Goal: Task Accomplishment & Management: Use online tool/utility

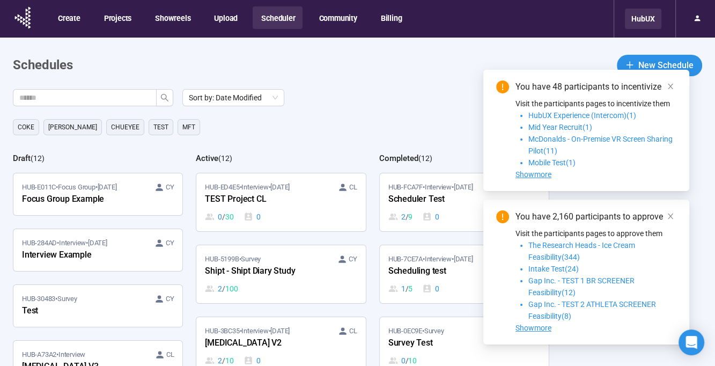
click at [649, 20] on div "HubUX" at bounding box center [643, 19] width 36 height 20
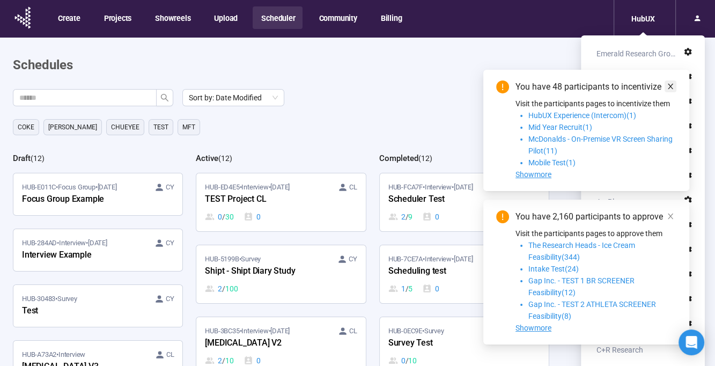
click at [673, 87] on icon "close" at bounding box center [671, 87] width 8 height 8
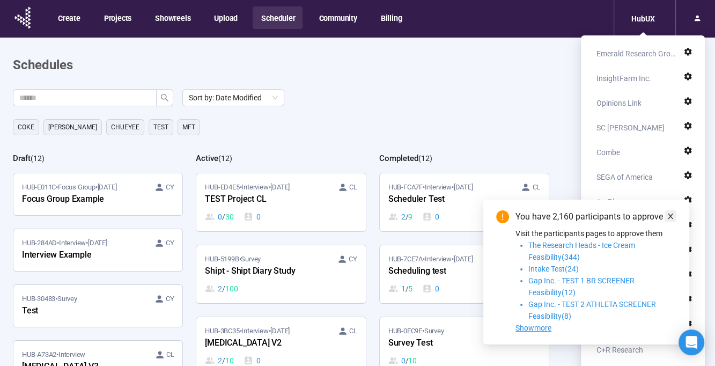
click at [666, 216] on link at bounding box center [671, 216] width 12 height 12
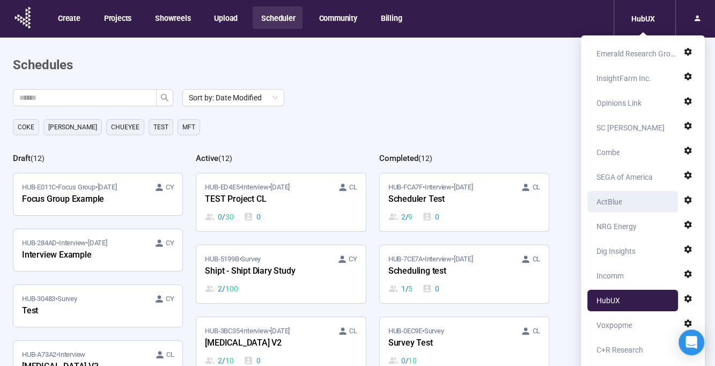
click at [620, 203] on div "ActBlue" at bounding box center [609, 201] width 26 height 21
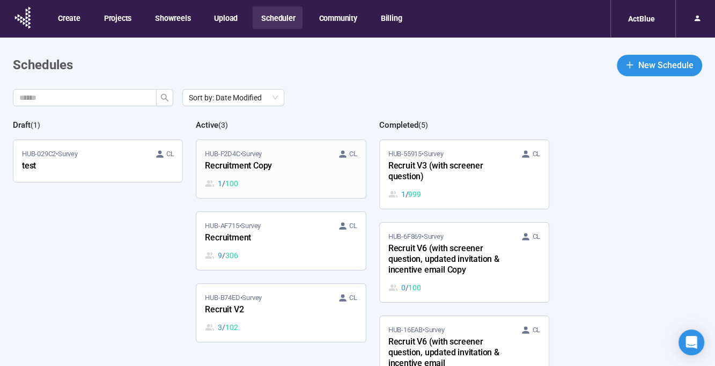
click at [277, 179] on div "1 / 100" at bounding box center [281, 184] width 152 height 12
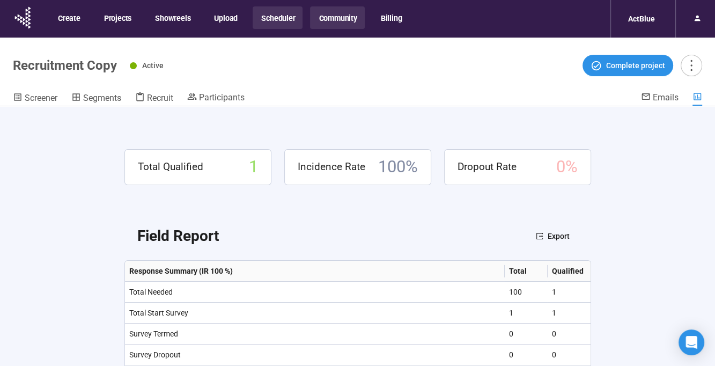
click at [328, 19] on button "Community" at bounding box center [337, 17] width 54 height 23
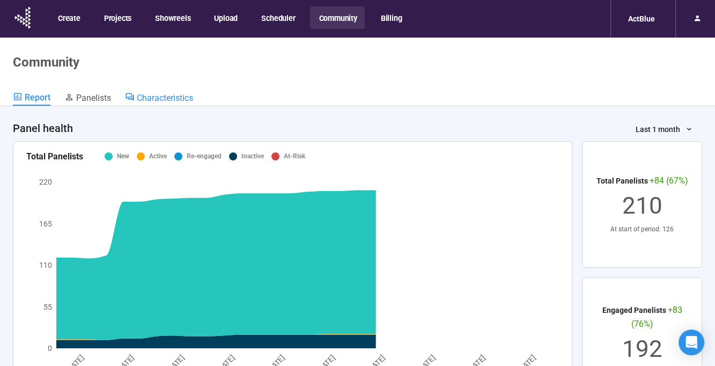
click at [155, 100] on span "Characteristics" at bounding box center [165, 98] width 56 height 10
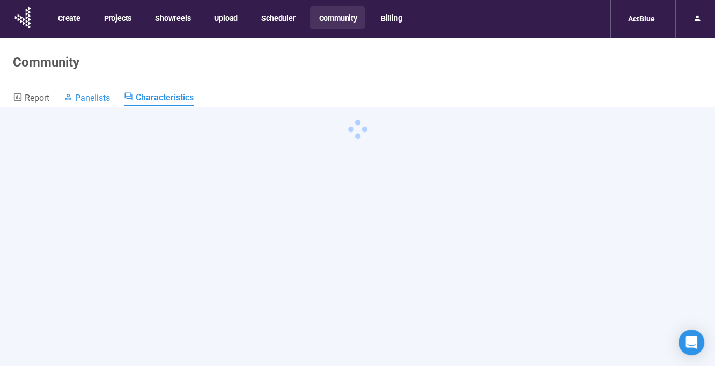
click at [109, 100] on span "Panelists" at bounding box center [92, 98] width 35 height 10
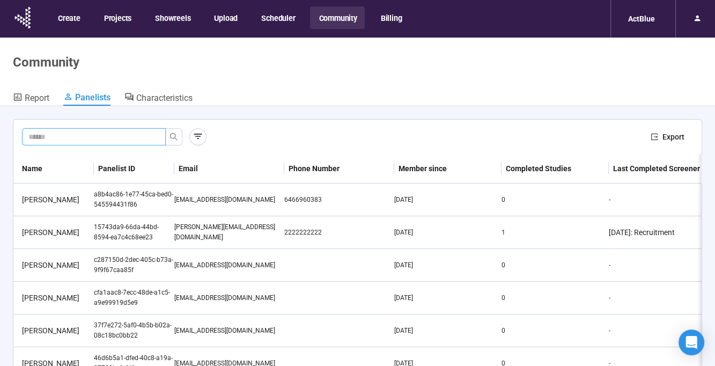
click at [92, 137] on input "text" at bounding box center [89, 137] width 122 height 12
type input "*******"
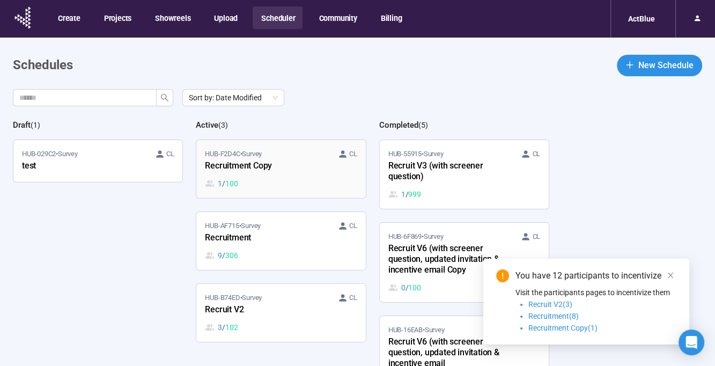
click at [299, 178] on div "1 / 100" at bounding box center [281, 184] width 152 height 12
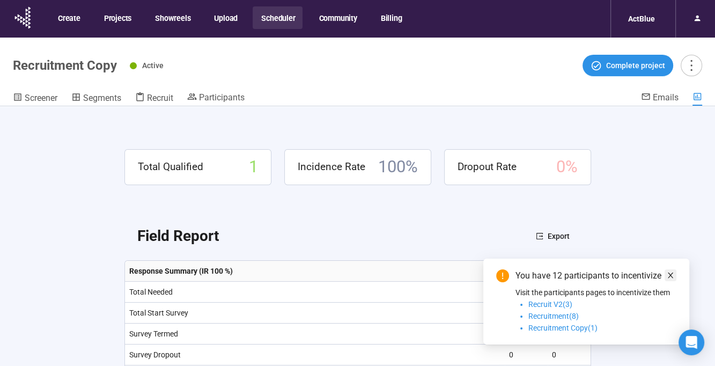
click at [673, 278] on icon "close" at bounding box center [671, 275] width 8 height 8
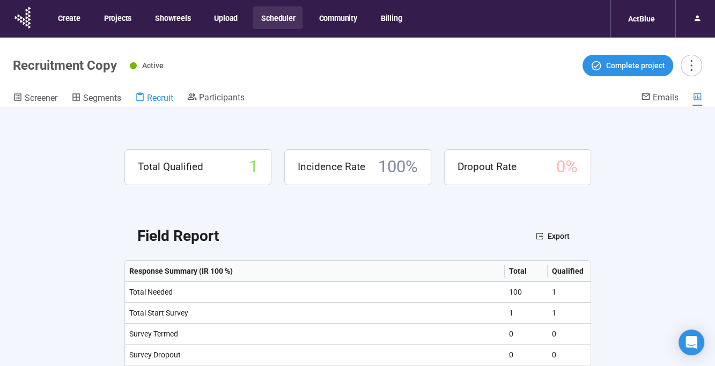
click at [164, 100] on span "Recruit" at bounding box center [160, 98] width 26 height 10
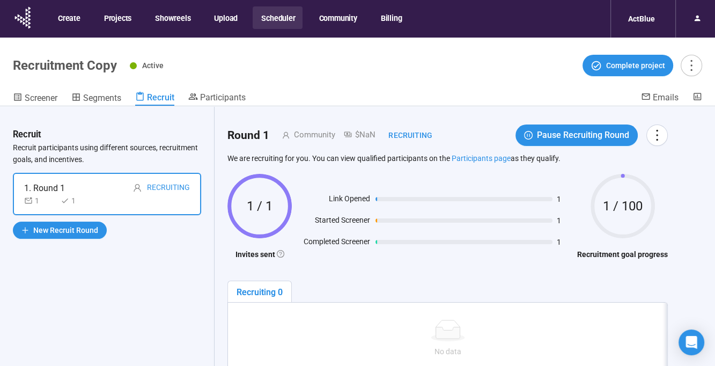
click at [278, 18] on button "Scheduler" at bounding box center [278, 17] width 50 height 23
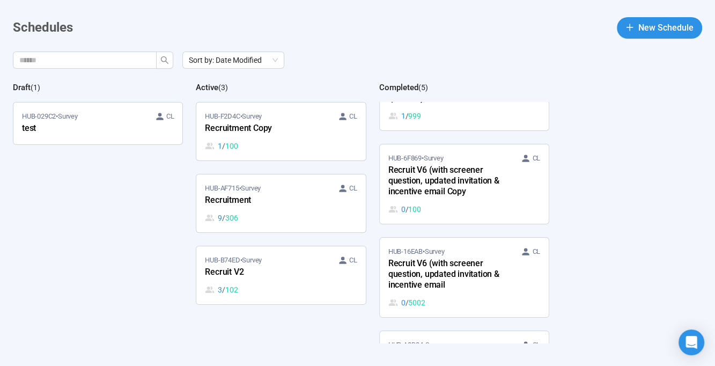
scroll to position [76, 0]
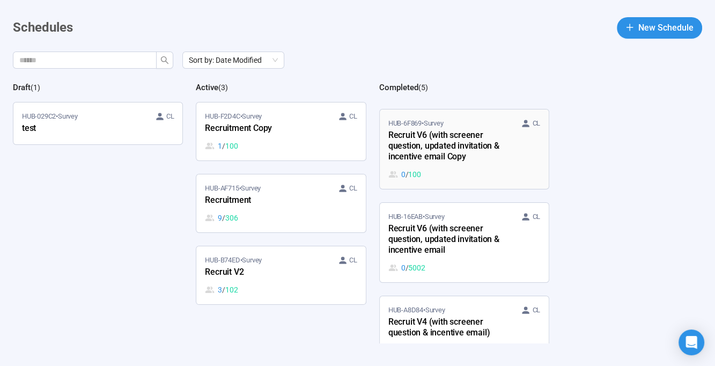
click at [489, 174] on div "0 / 100" at bounding box center [464, 174] width 152 height 12
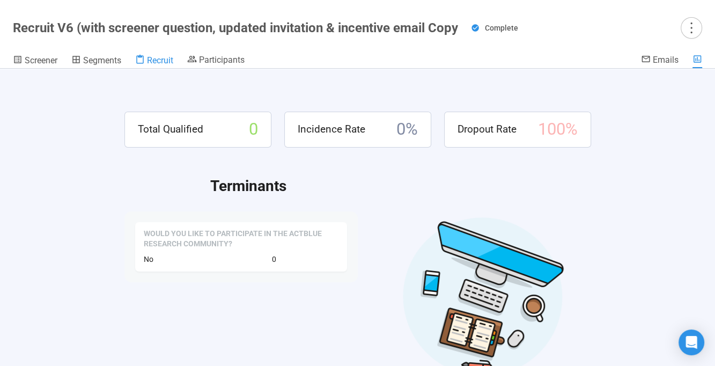
click at [161, 61] on span "Recruit" at bounding box center [160, 60] width 26 height 10
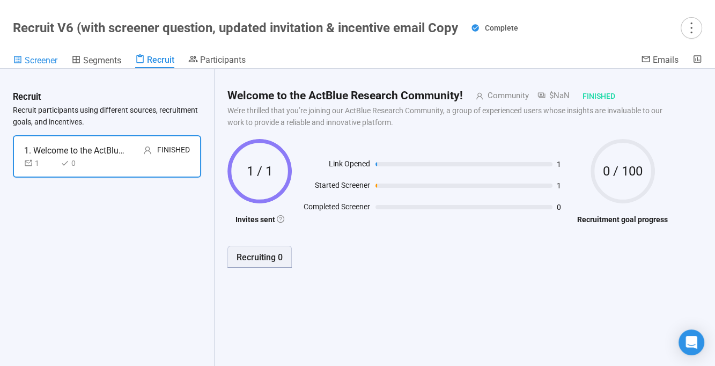
click at [32, 57] on span "Screener" at bounding box center [41, 60] width 33 height 10
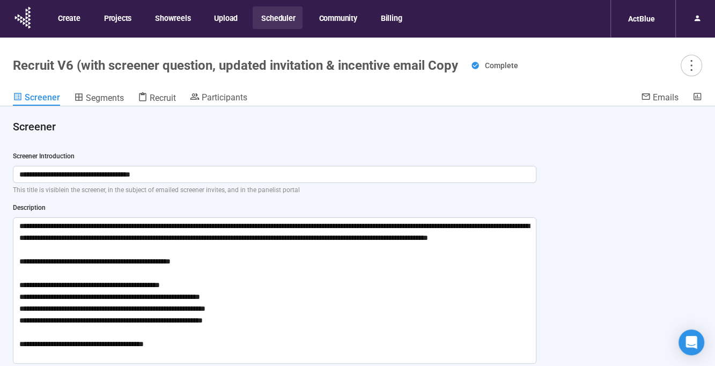
click at [277, 21] on button "Scheduler" at bounding box center [278, 17] width 50 height 23
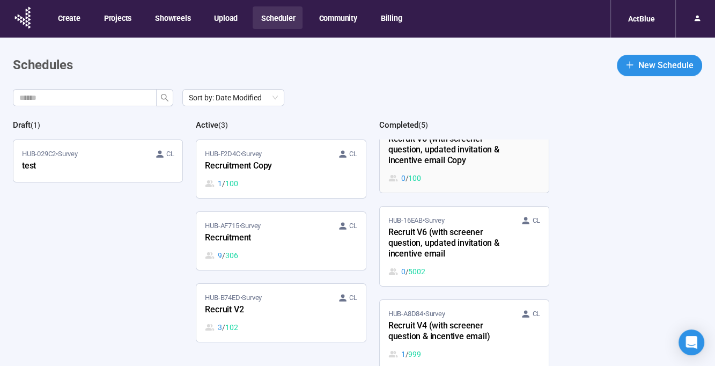
scroll to position [122, 0]
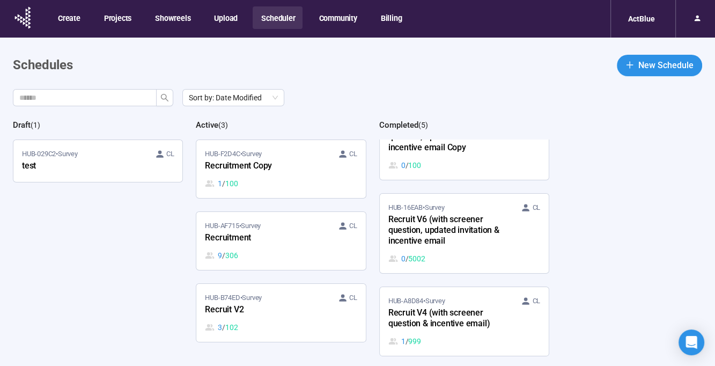
click at [485, 245] on div "Recruit V6 (with screener question, updated invitation & incentive email" at bounding box center [447, 230] width 118 height 35
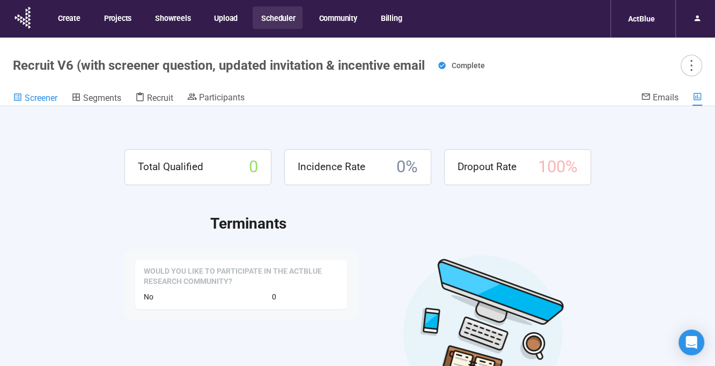
click at [47, 101] on span "Screener" at bounding box center [41, 98] width 33 height 10
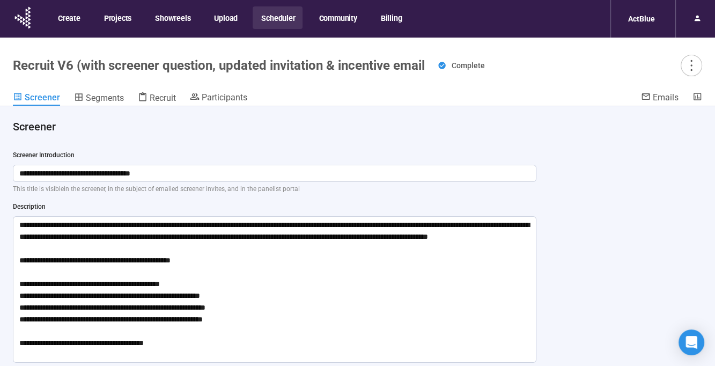
scroll to position [2, 0]
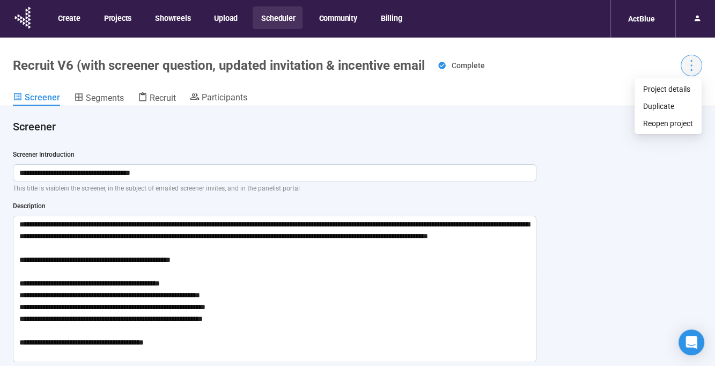
click at [694, 65] on icon "more" at bounding box center [691, 65] width 14 height 14
click at [666, 93] on span "Project details" at bounding box center [668, 89] width 50 height 12
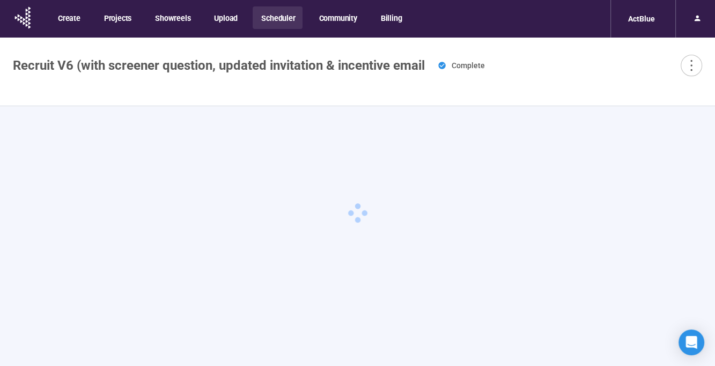
type textarea "**********"
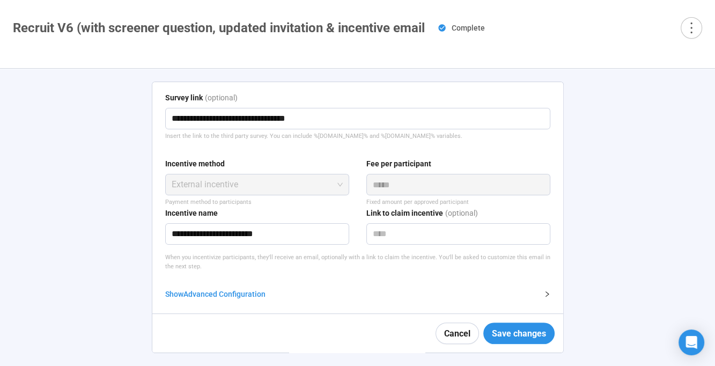
scroll to position [278, 0]
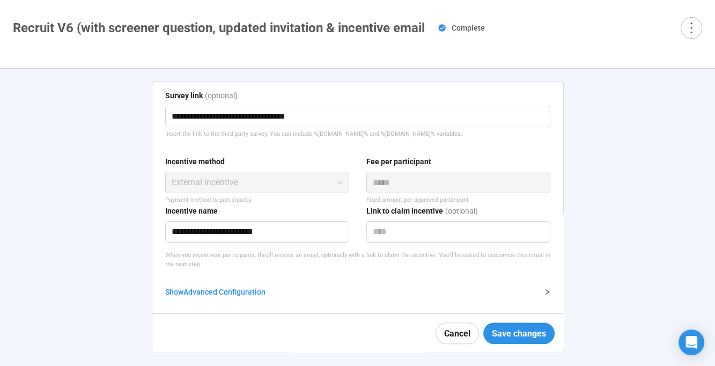
click at [256, 289] on div "Show Advanced Configuration" at bounding box center [351, 292] width 372 height 12
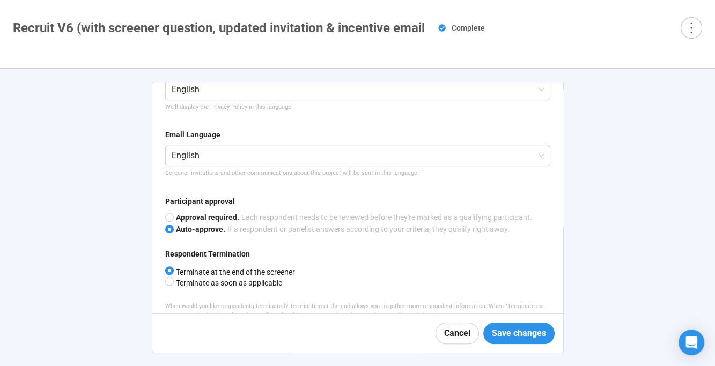
scroll to position [684, 0]
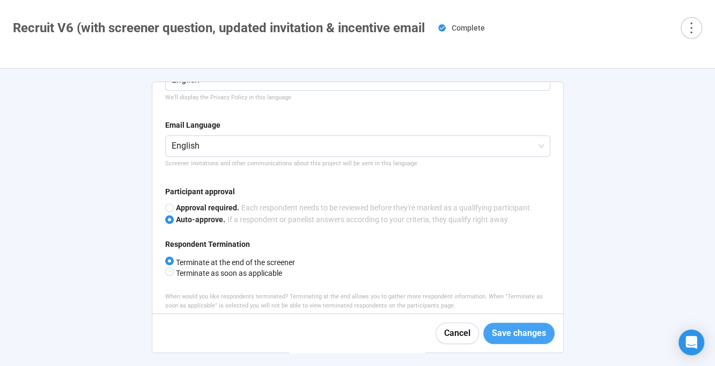
click at [508, 335] on span "Save changes" at bounding box center [519, 332] width 54 height 13
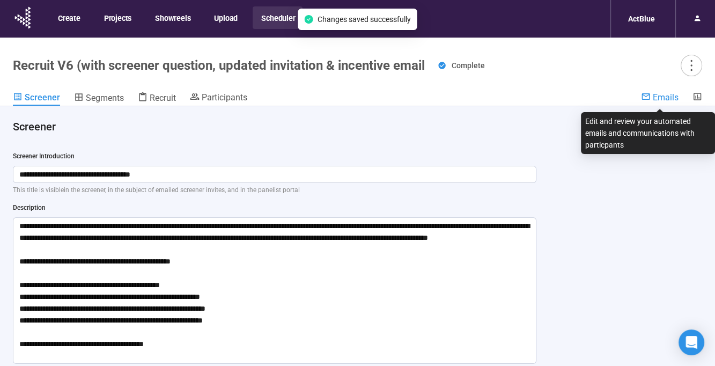
click at [666, 98] on span "Emails" at bounding box center [666, 97] width 26 height 10
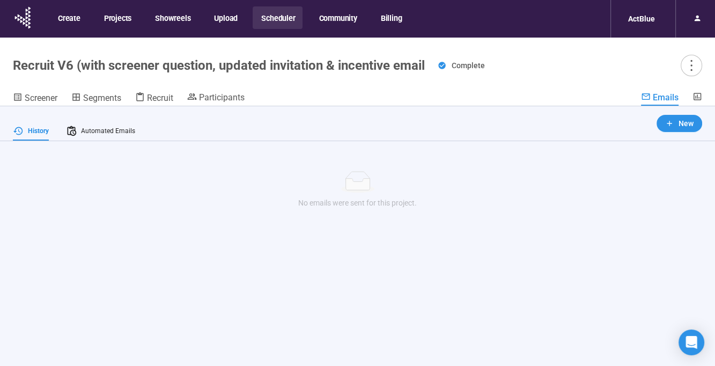
click at [35, 136] on div "History" at bounding box center [31, 130] width 36 height 19
click at [99, 135] on span "Automated Emails" at bounding box center [108, 131] width 54 height 10
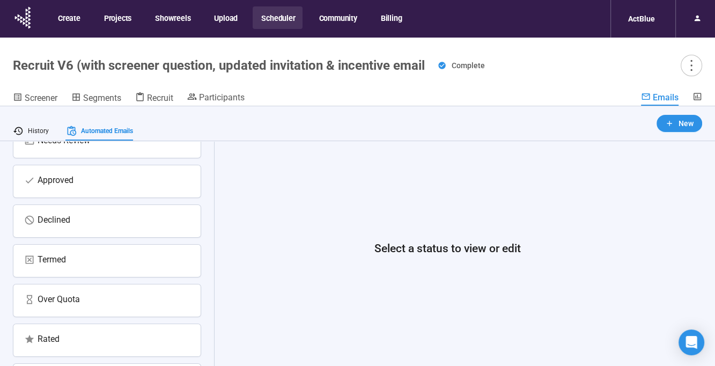
scroll to position [133, 0]
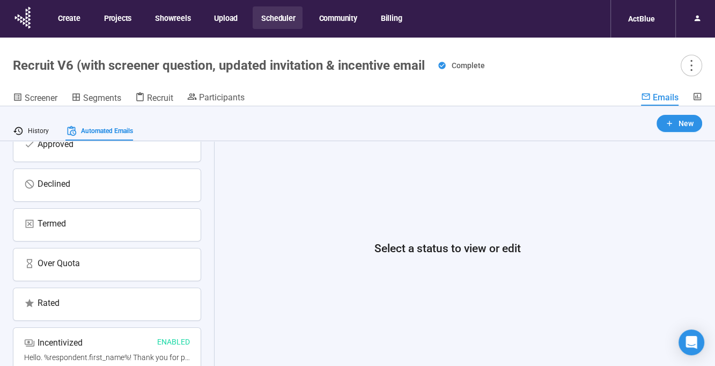
click at [123, 343] on div "Incentivized Enabled" at bounding box center [107, 344] width 166 height 16
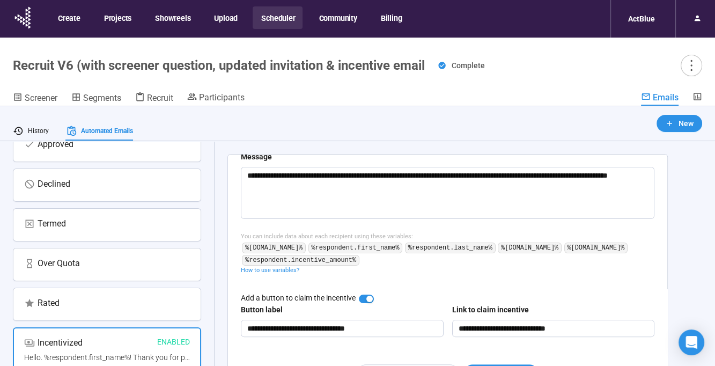
scroll to position [311, 0]
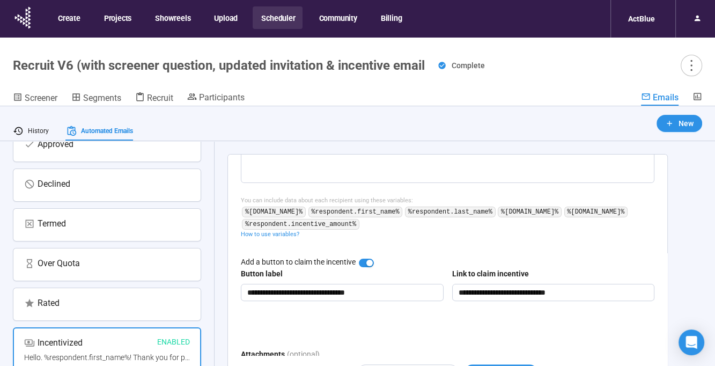
click at [139, 347] on div "Incentivized Enabled" at bounding box center [107, 344] width 166 height 16
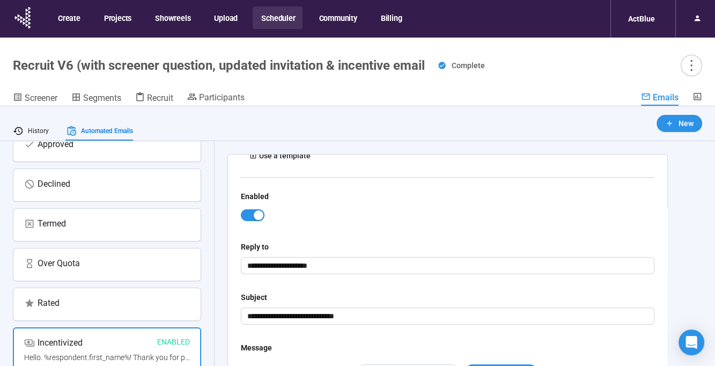
scroll to position [0, 0]
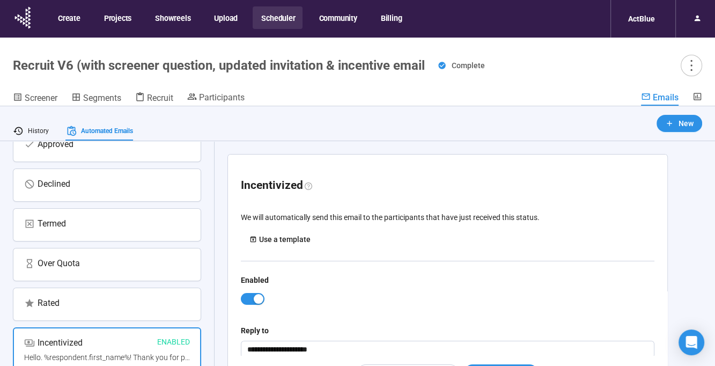
click at [273, 236] on div "Use a template" at bounding box center [285, 239] width 52 height 12
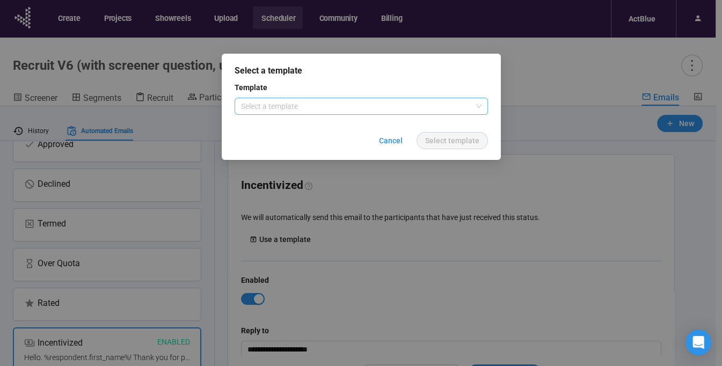
click at [337, 107] on input "search" at bounding box center [361, 106] width 240 height 16
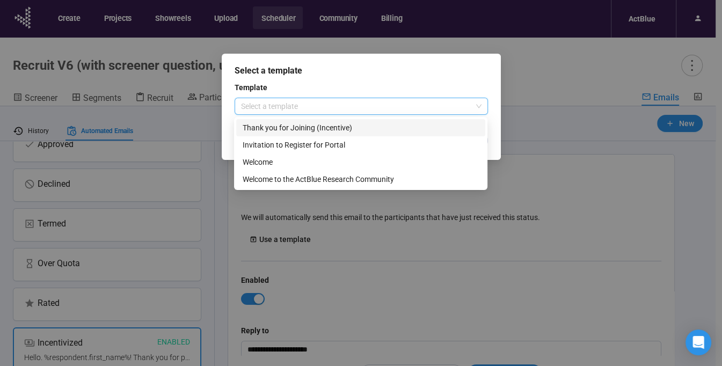
click at [330, 129] on div "Thank you for Joining (Incentive)" at bounding box center [361, 128] width 236 height 12
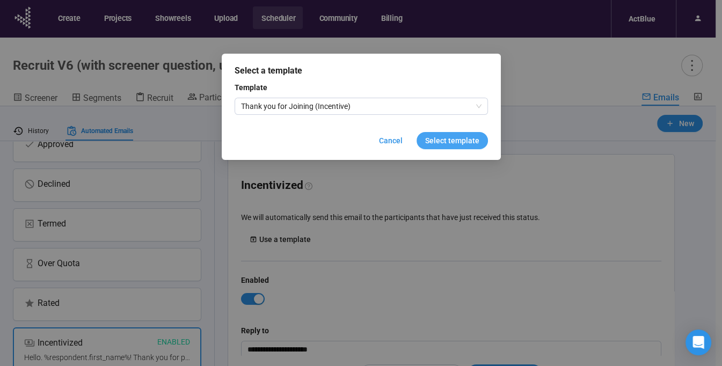
click at [441, 144] on span "Select template" at bounding box center [452, 141] width 54 height 12
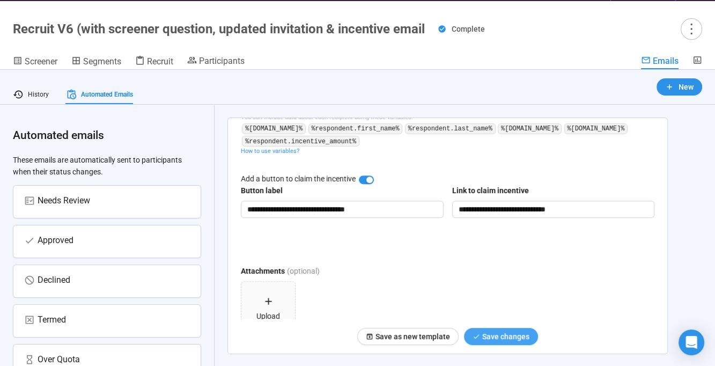
click at [484, 334] on div "Save changes" at bounding box center [505, 336] width 47 height 12
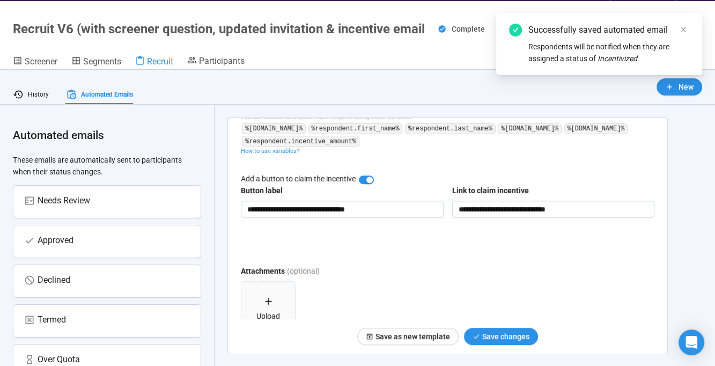
click at [167, 60] on span "Recruit" at bounding box center [160, 61] width 26 height 10
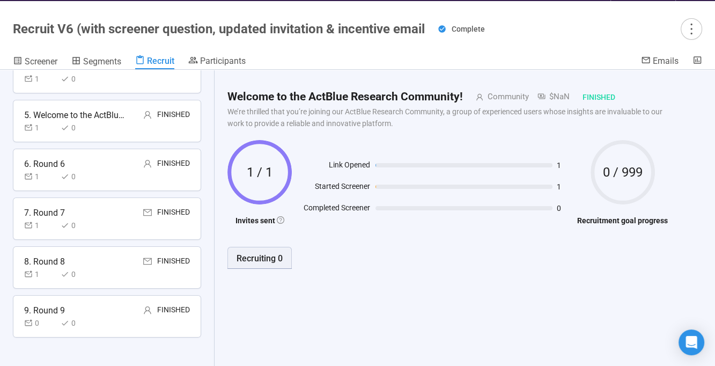
scroll to position [38, 0]
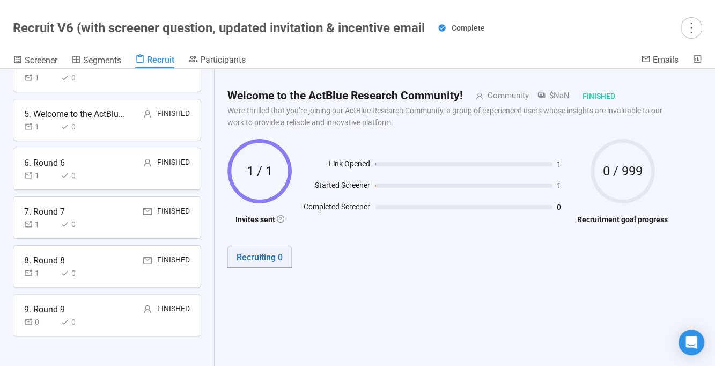
click at [259, 255] on div "Recruiting 0" at bounding box center [260, 257] width 46 height 13
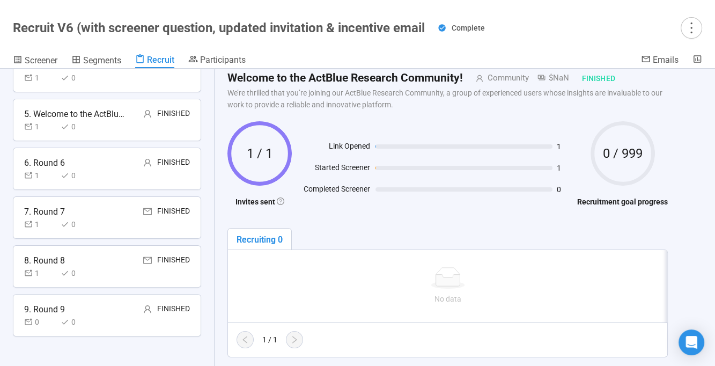
scroll to position [40, 0]
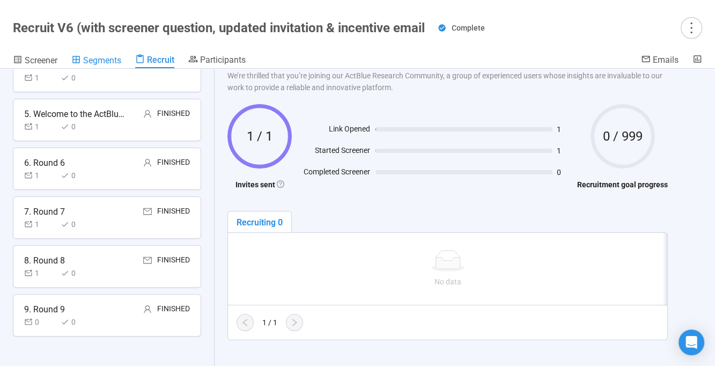
click at [95, 61] on span "Segments" at bounding box center [102, 60] width 38 height 10
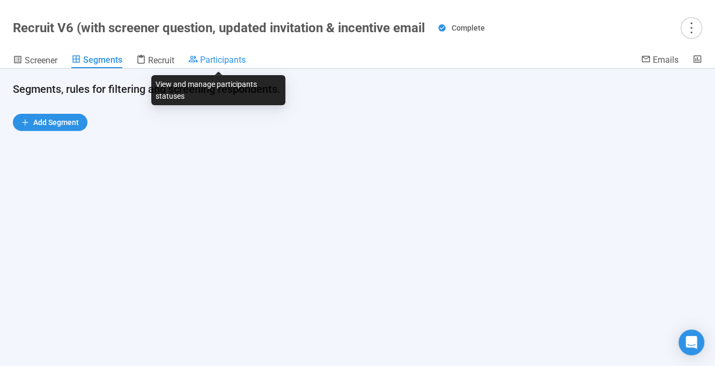
click at [226, 58] on span "Participants" at bounding box center [223, 60] width 46 height 10
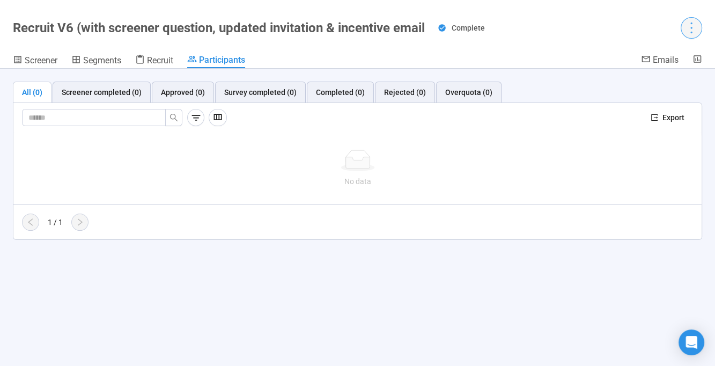
click at [696, 28] on icon "more" at bounding box center [691, 27] width 14 height 14
click at [678, 84] on span "Reopen project" at bounding box center [668, 86] width 50 height 12
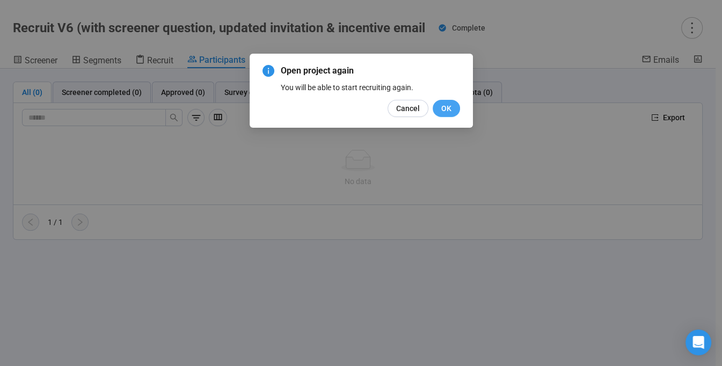
click at [451, 111] on button "OK" at bounding box center [445, 108] width 27 height 17
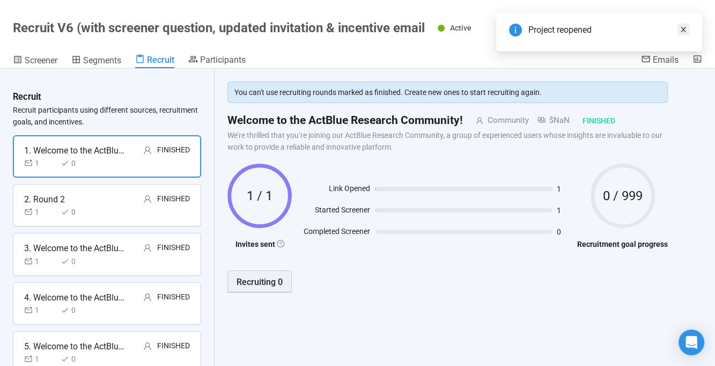
click at [687, 31] on icon "close" at bounding box center [684, 30] width 8 height 8
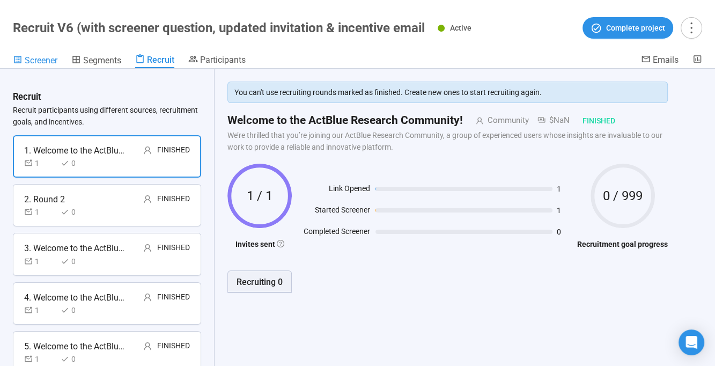
click at [38, 58] on span "Screener" at bounding box center [41, 60] width 33 height 10
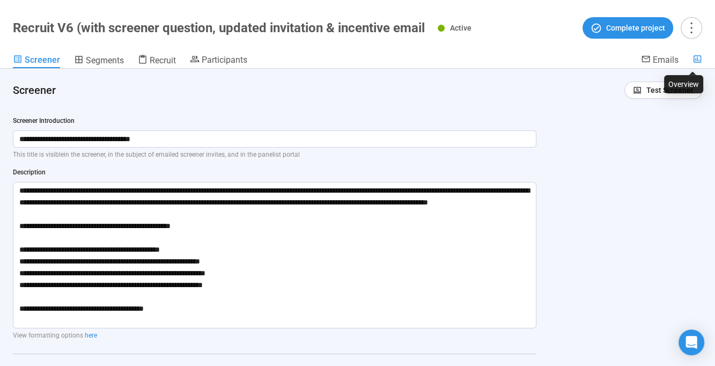
click at [696, 63] on icon at bounding box center [698, 59] width 10 height 10
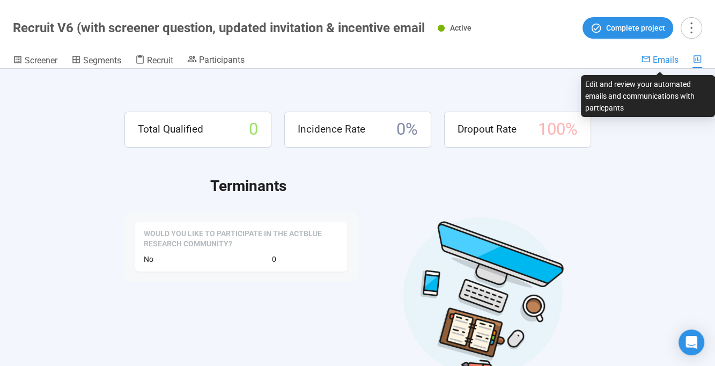
click at [675, 62] on span "Emails" at bounding box center [666, 60] width 26 height 10
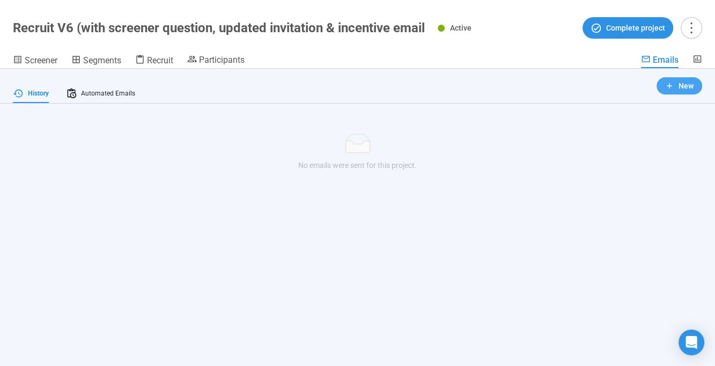
click at [694, 83] on button "New" at bounding box center [680, 85] width 46 height 17
click at [52, 62] on span "Screener" at bounding box center [41, 60] width 33 height 10
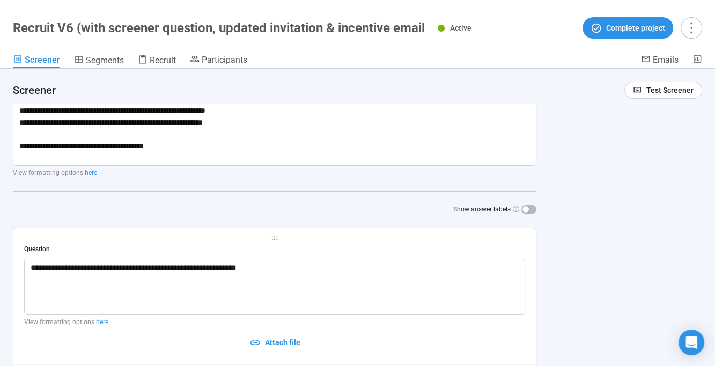
scroll to position [385, 0]
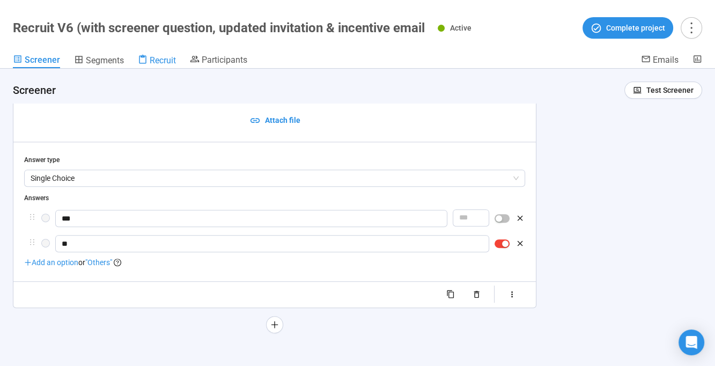
click at [156, 58] on span "Recruit" at bounding box center [163, 60] width 26 height 10
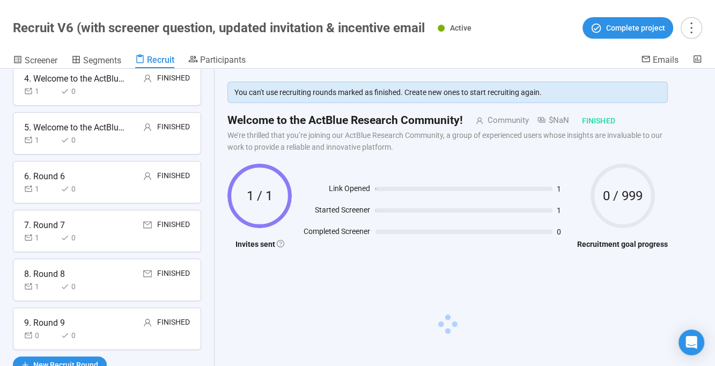
scroll to position [249, 0]
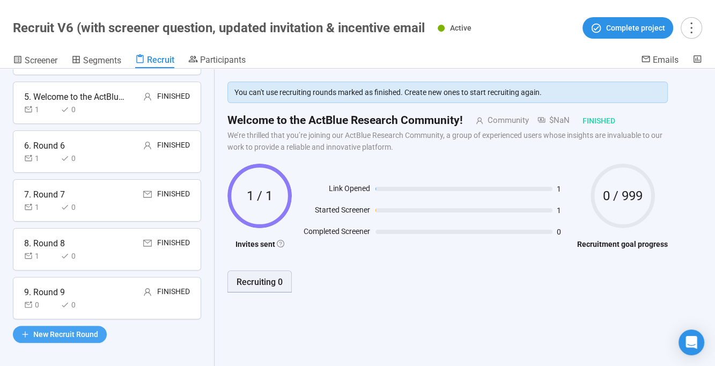
click at [77, 334] on span "New Recruit Round" at bounding box center [65, 334] width 65 height 12
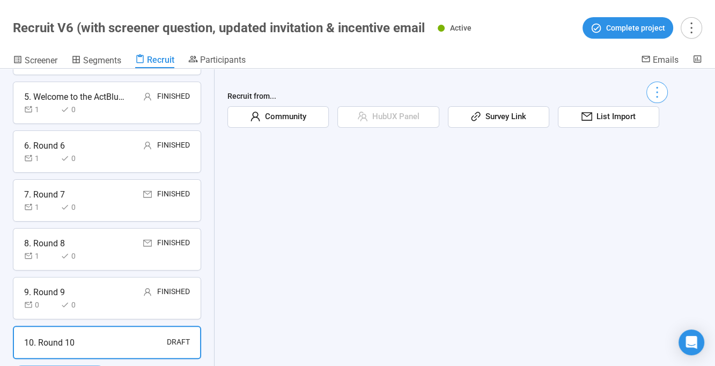
click at [664, 91] on icon "more" at bounding box center [657, 92] width 14 height 14
click at [499, 84] on div at bounding box center [447, 92] width 440 height 21
click at [610, 120] on span "List Import" at bounding box center [613, 117] width 43 height 13
